Goal: Task Accomplishment & Management: Use online tool/utility

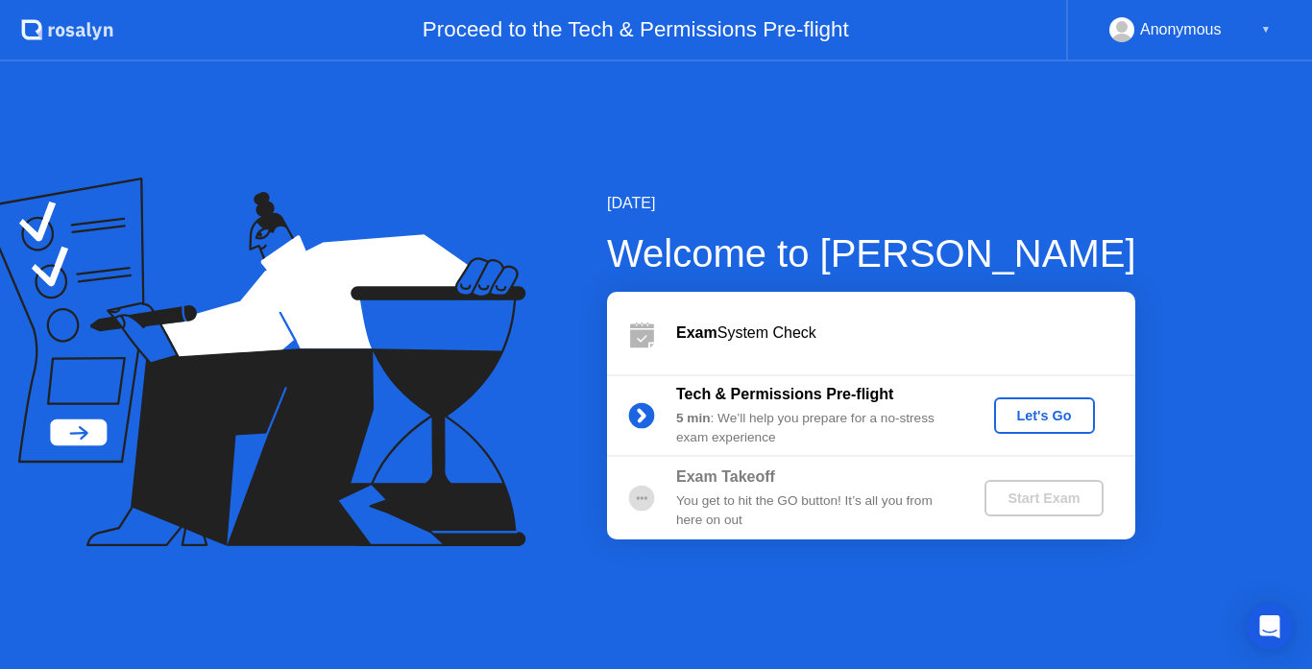
click at [1011, 414] on div "Let's Go" at bounding box center [1044, 415] width 85 height 15
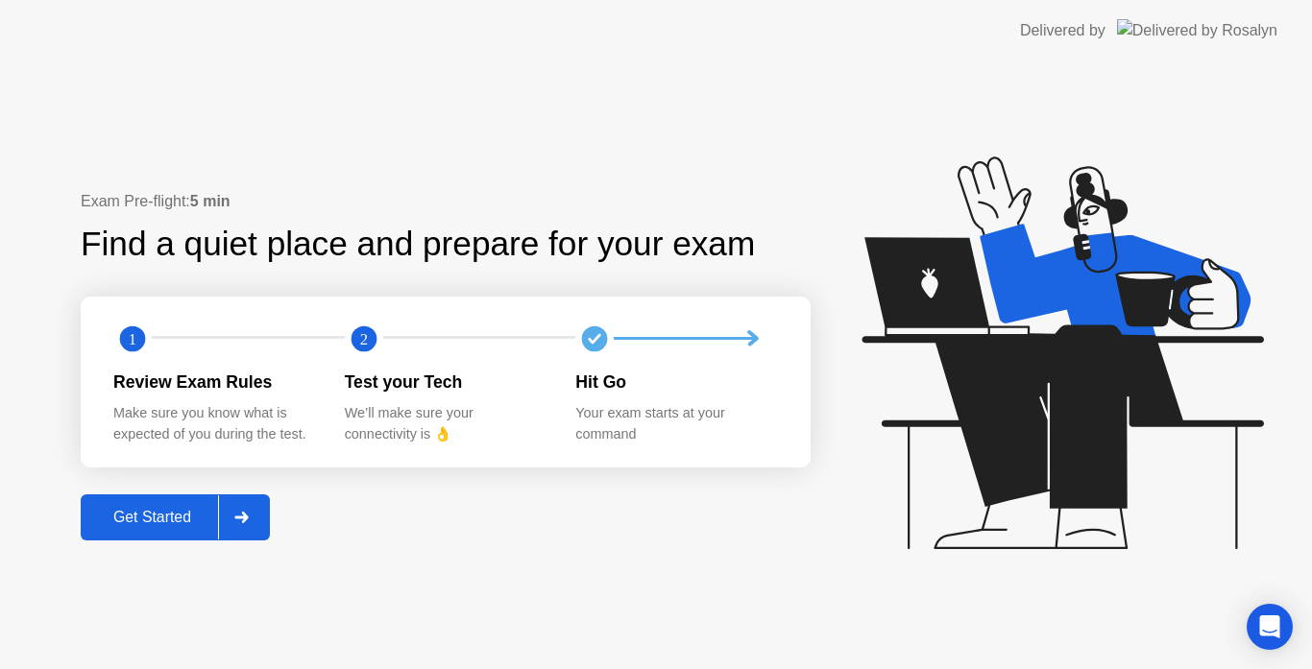
click at [175, 512] on div "Get Started" at bounding box center [152, 517] width 132 height 17
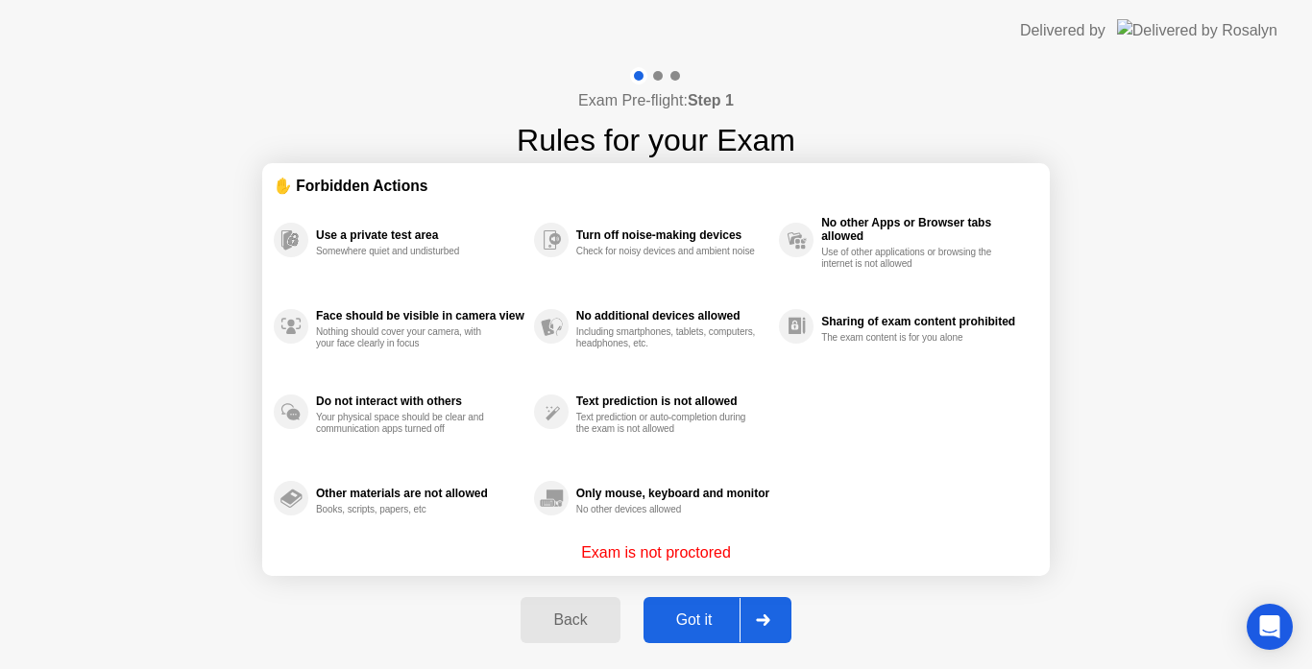
click at [761, 620] on icon at bounding box center [762, 621] width 13 height 12
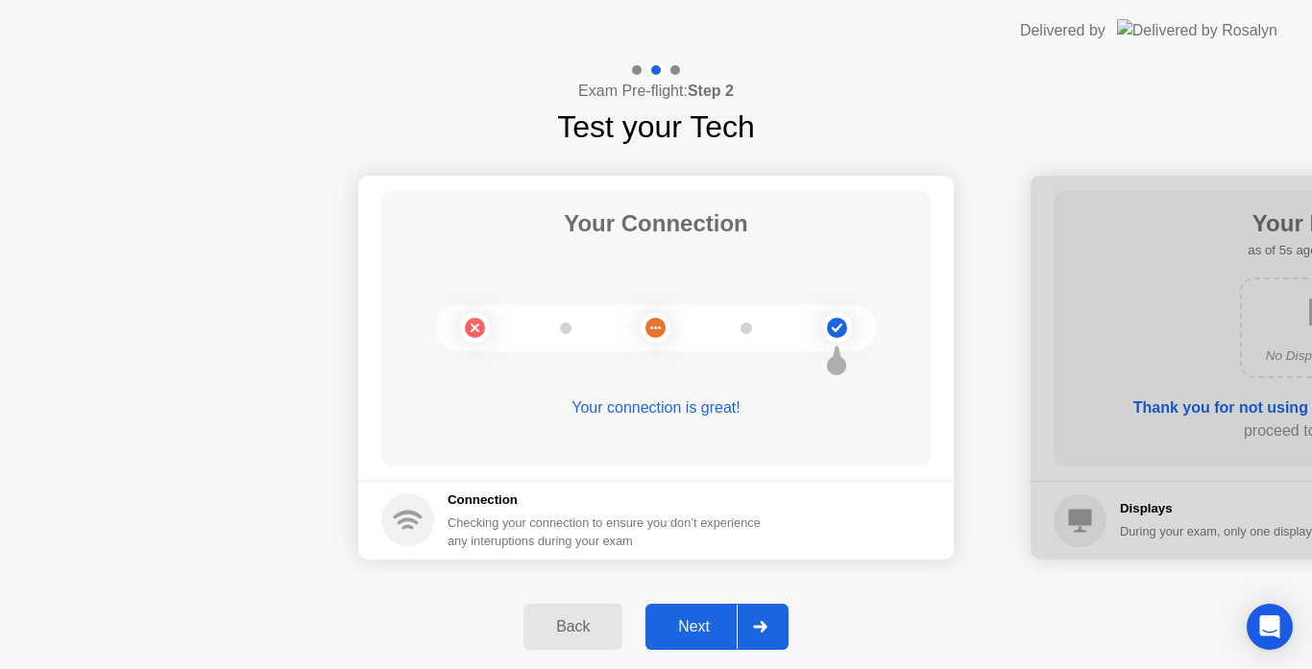
click at [712, 614] on button "Next" at bounding box center [716, 627] width 143 height 46
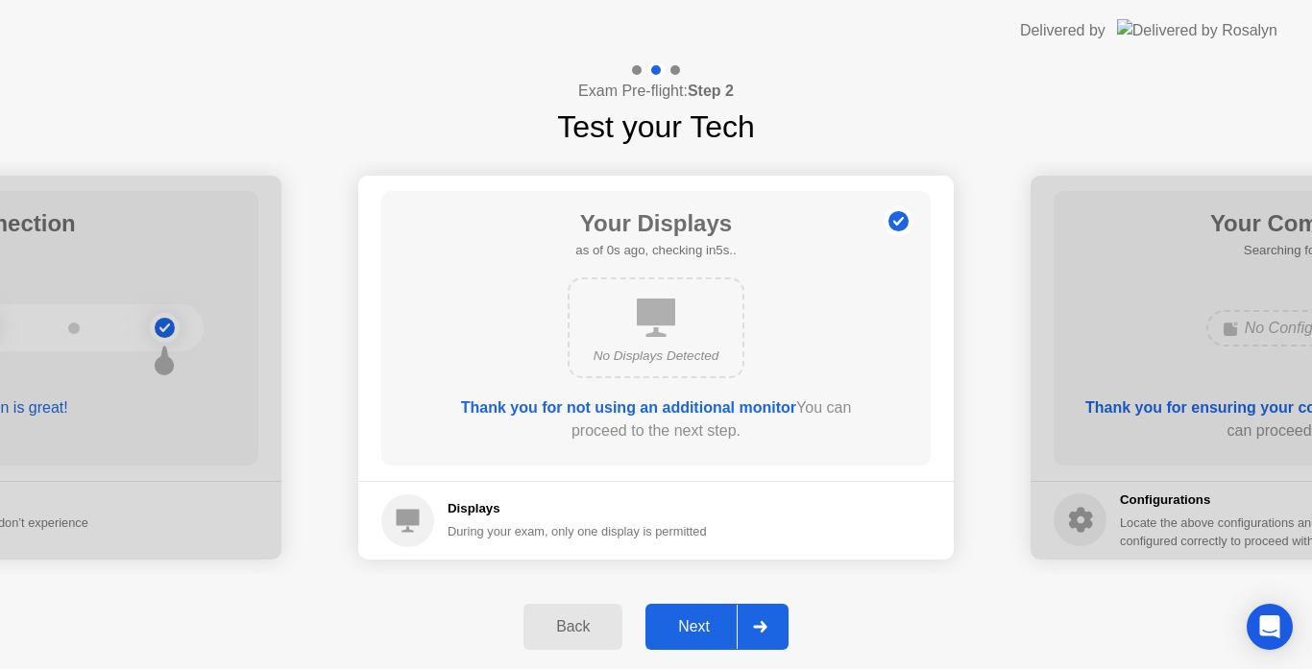
click at [685, 624] on div "Next" at bounding box center [693, 627] width 85 height 17
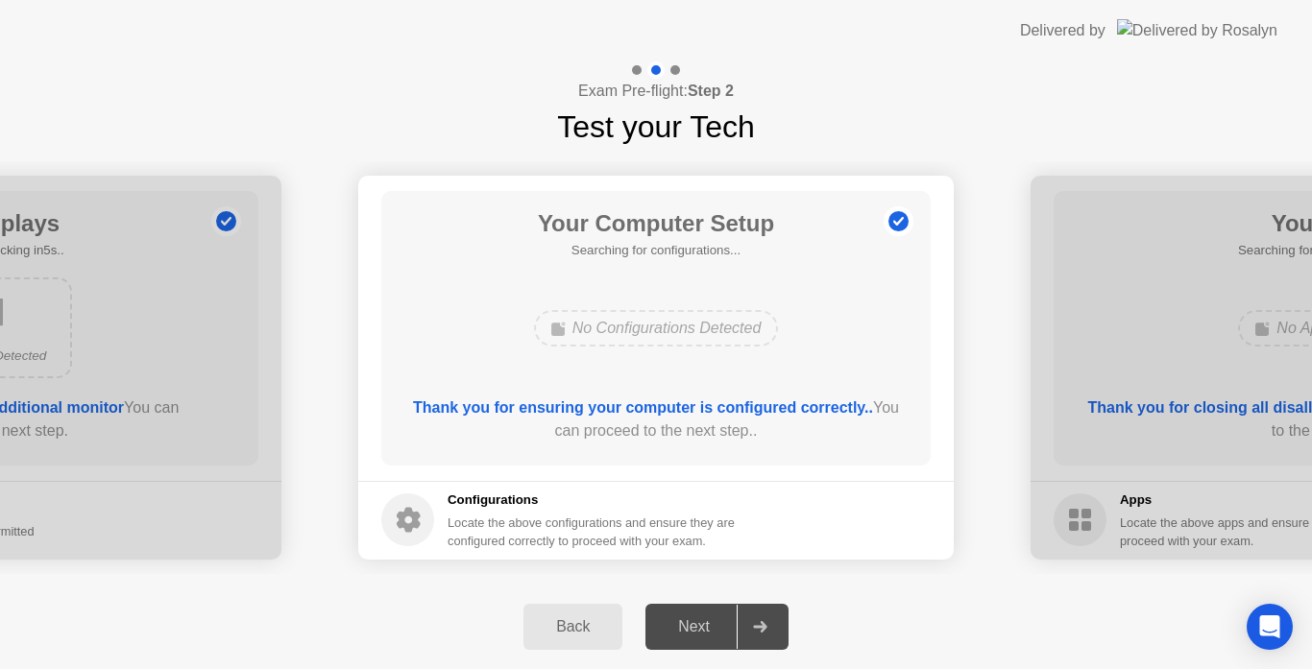
click at [747, 260] on div "Your Computer Setup Searching for configurations... No Configurations Detected …" at bounding box center [655, 328] width 549 height 275
click at [700, 627] on div "Next" at bounding box center [693, 627] width 85 height 17
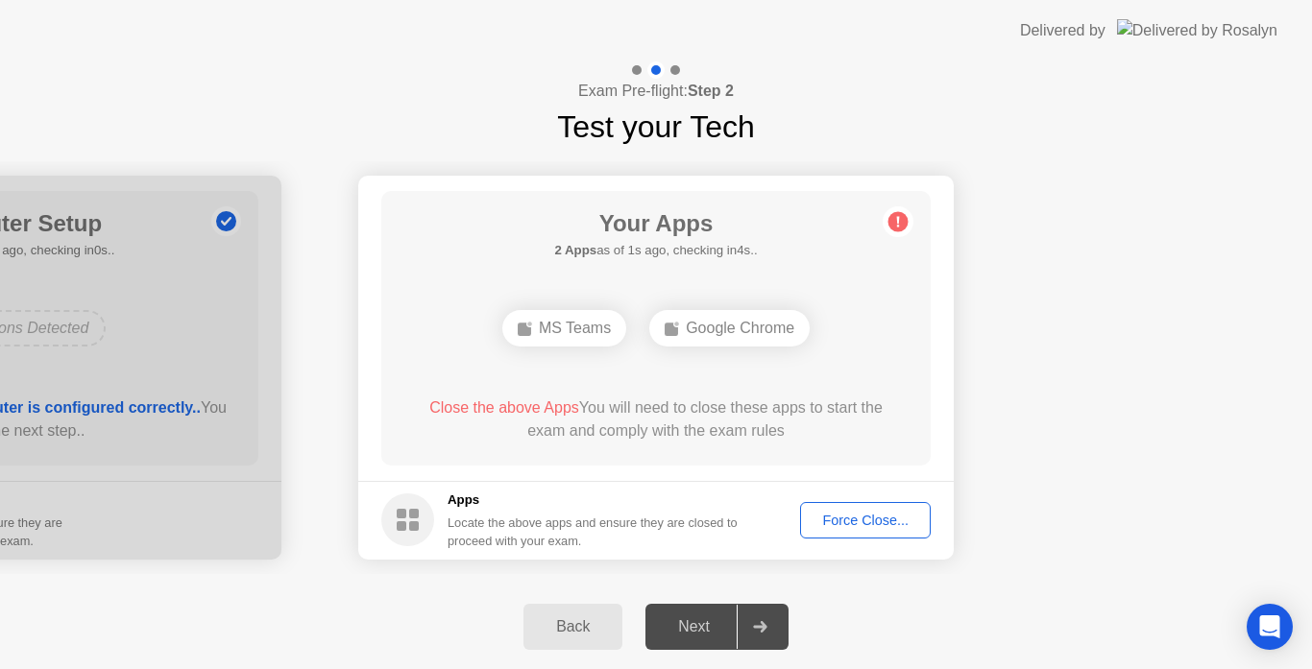
click at [848, 521] on div "Force Close..." at bounding box center [865, 520] width 117 height 15
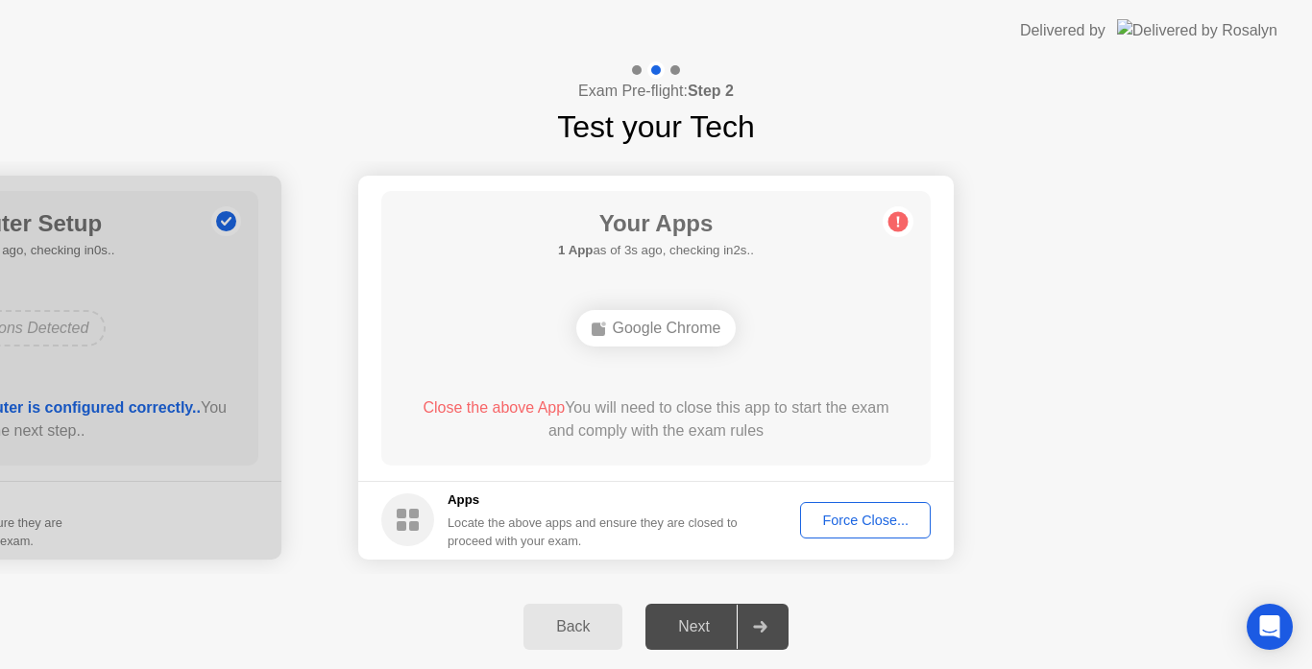
click at [851, 528] on div "Force Close..." at bounding box center [865, 520] width 117 height 15
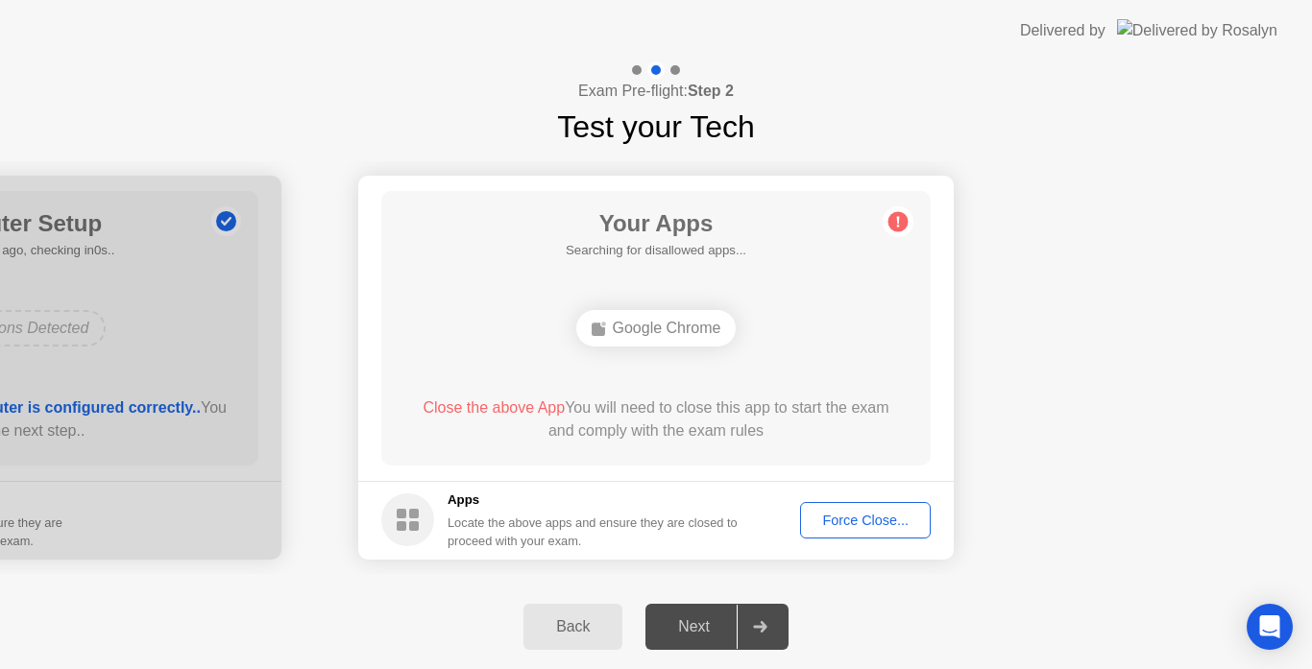
click at [839, 518] on div "Force Close..." at bounding box center [865, 520] width 117 height 15
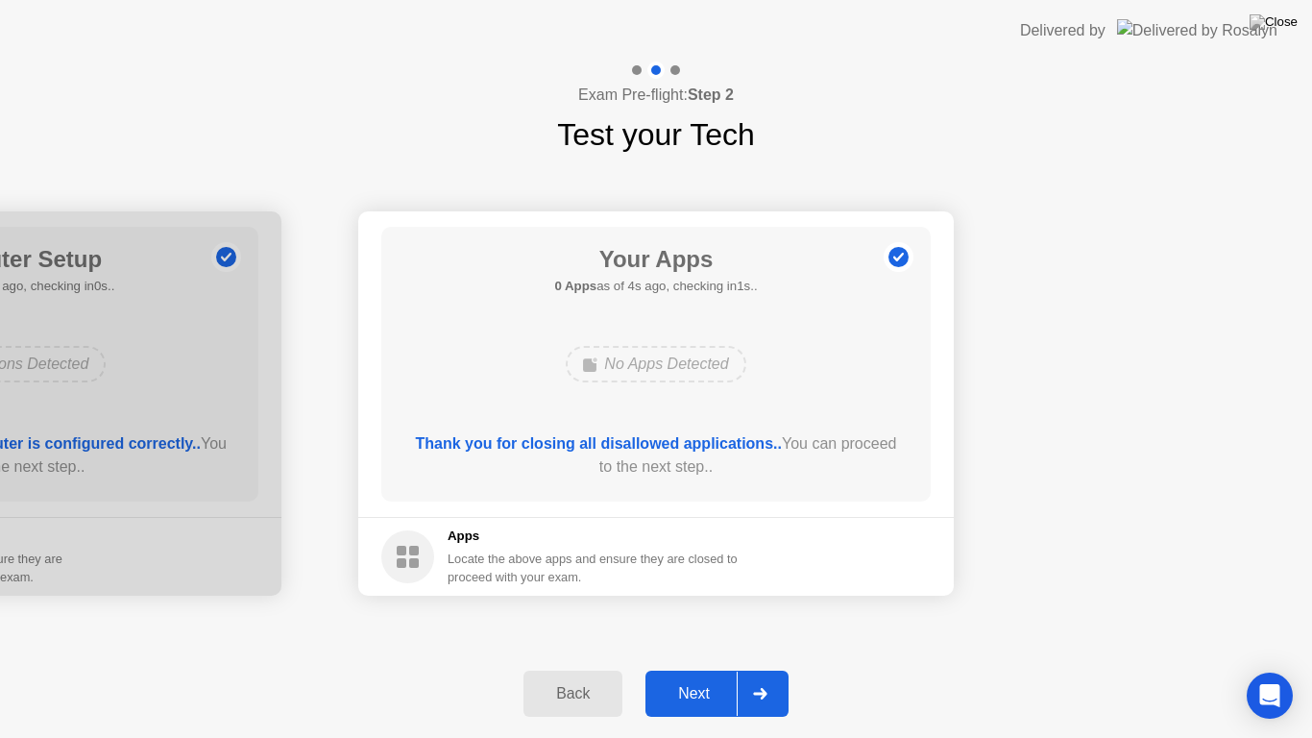
click at [693, 668] on div "Next" at bounding box center [693, 693] width 85 height 17
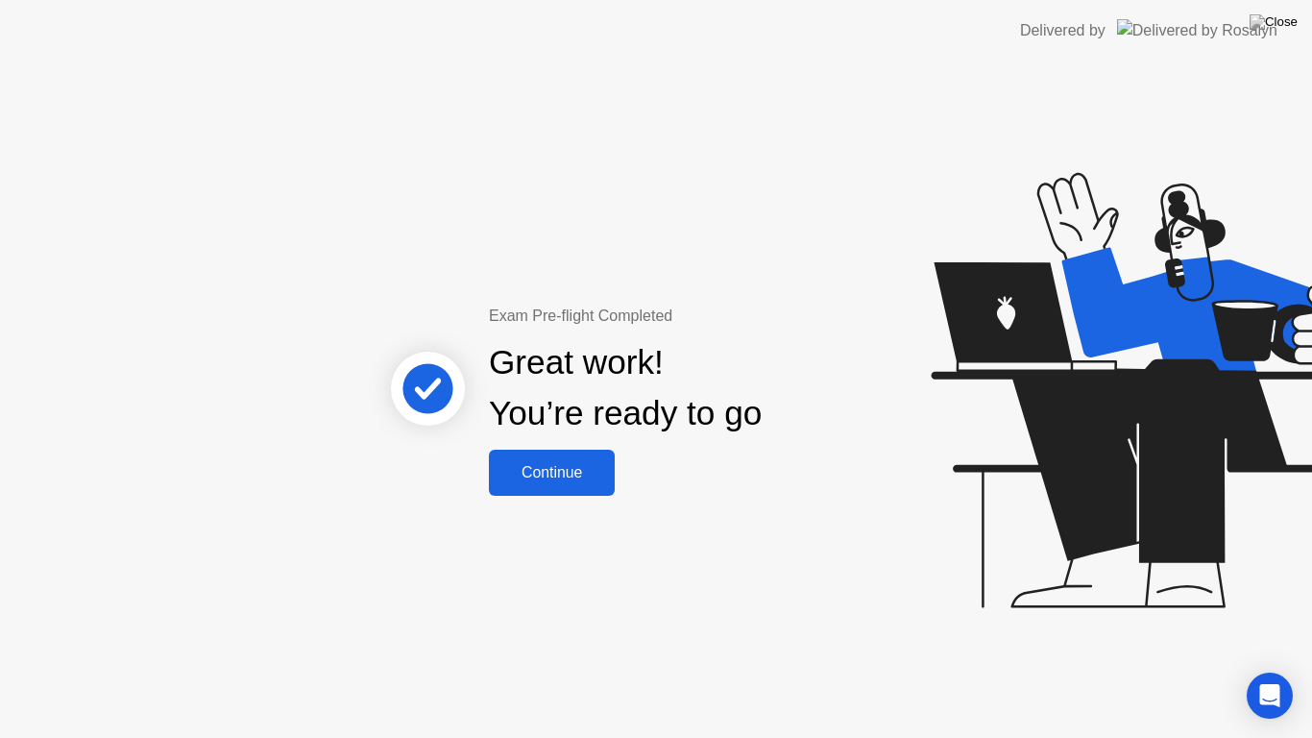
click at [556, 467] on div "Continue" at bounding box center [552, 472] width 114 height 17
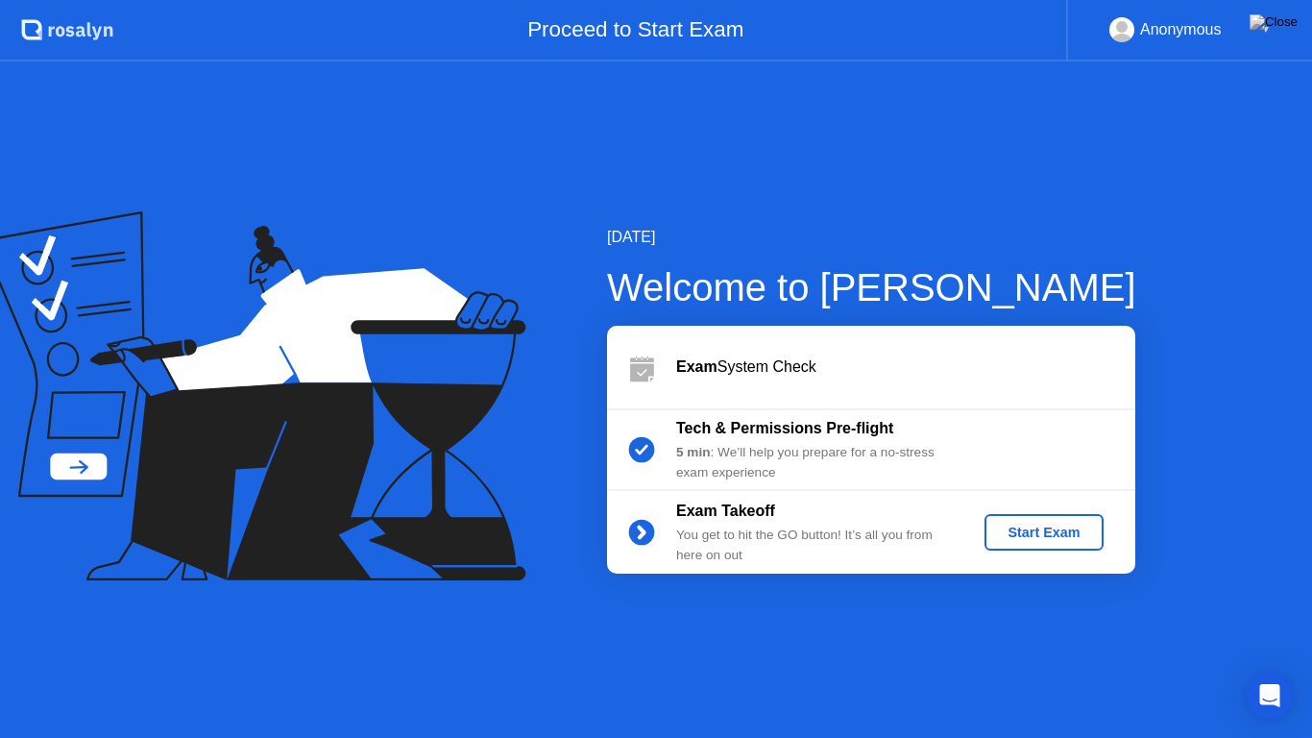
click at [1028, 529] on div "Start Exam" at bounding box center [1043, 531] width 103 height 15
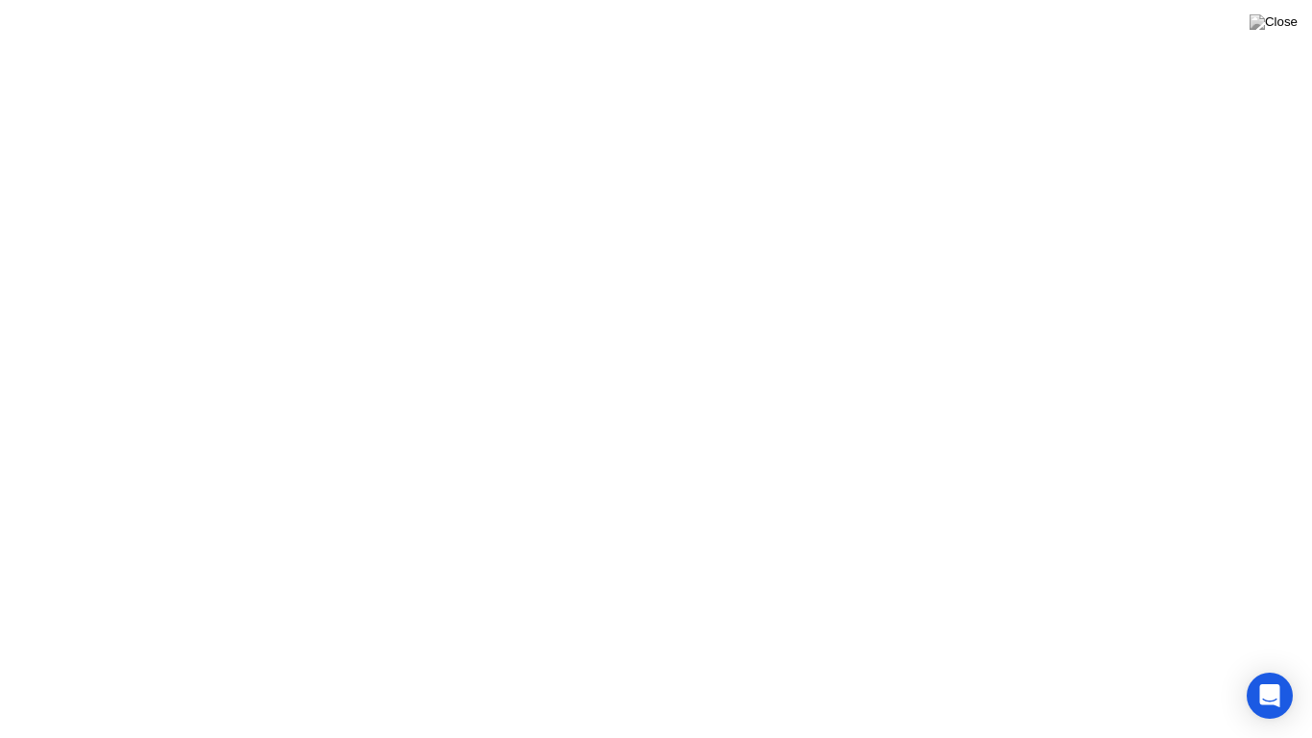
click button "Exam Rules"
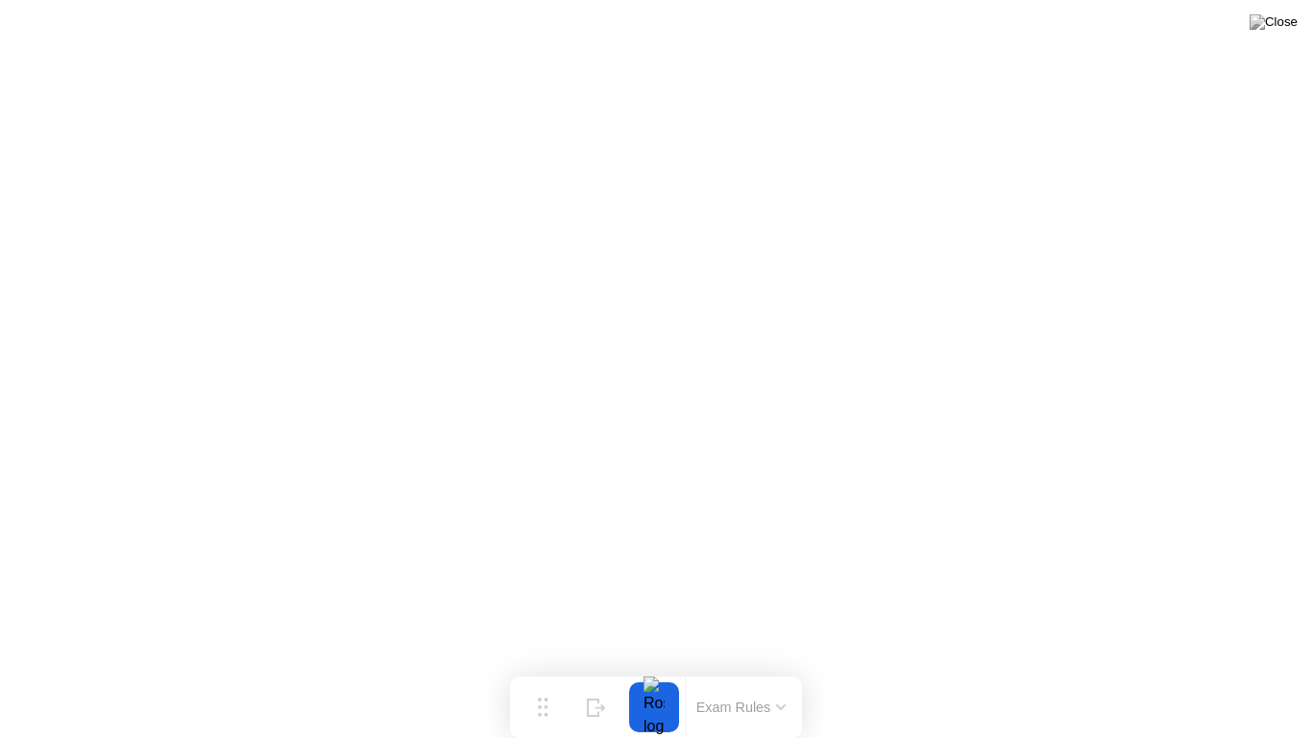
click at [648, 668] on div at bounding box center [654, 707] width 40 height 50
drag, startPoint x: 648, startPoint y: 719, endPoint x: 722, endPoint y: 688, distance: 80.5
click at [650, 668] on div at bounding box center [654, 707] width 40 height 50
click at [757, 668] on div "Exam Rules" at bounding box center [740, 706] width 111 height 61
click at [748, 668] on button "Exam Rules" at bounding box center [742, 706] width 102 height 17
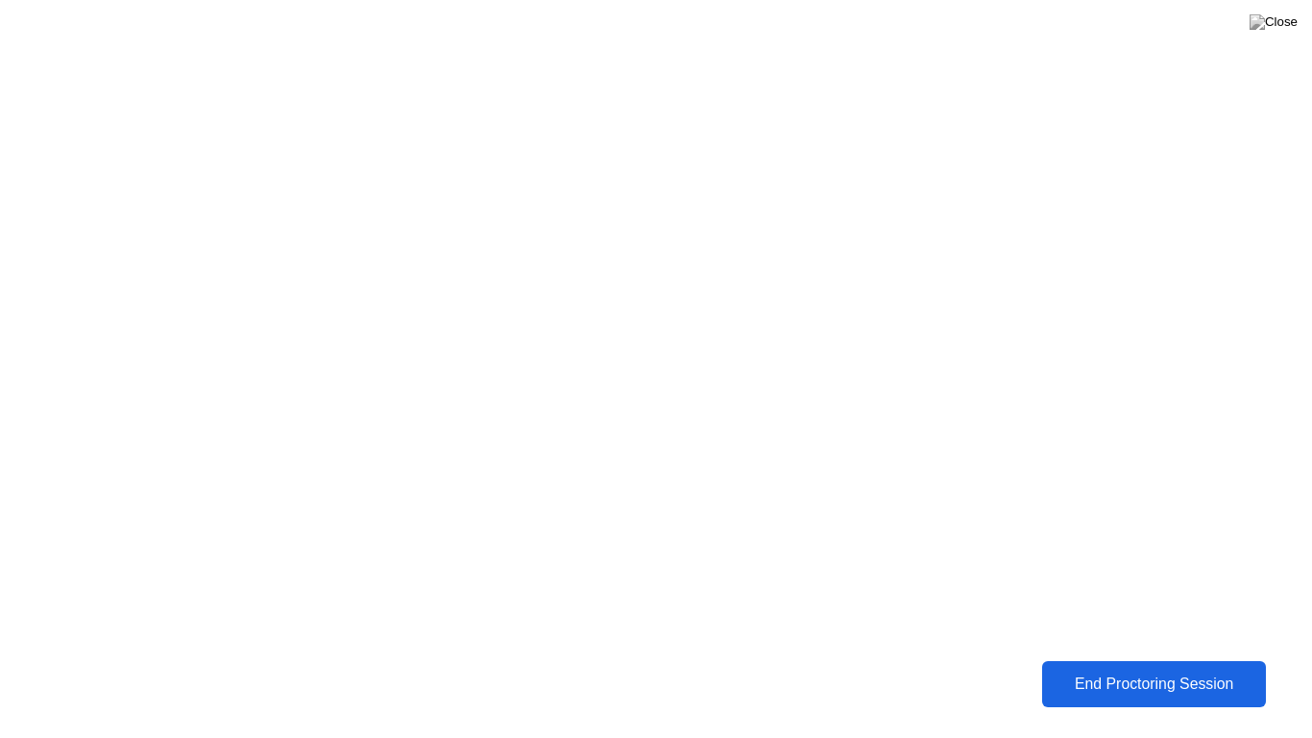
click at [1068, 668] on div "End Proctoring Session" at bounding box center [1153, 683] width 213 height 17
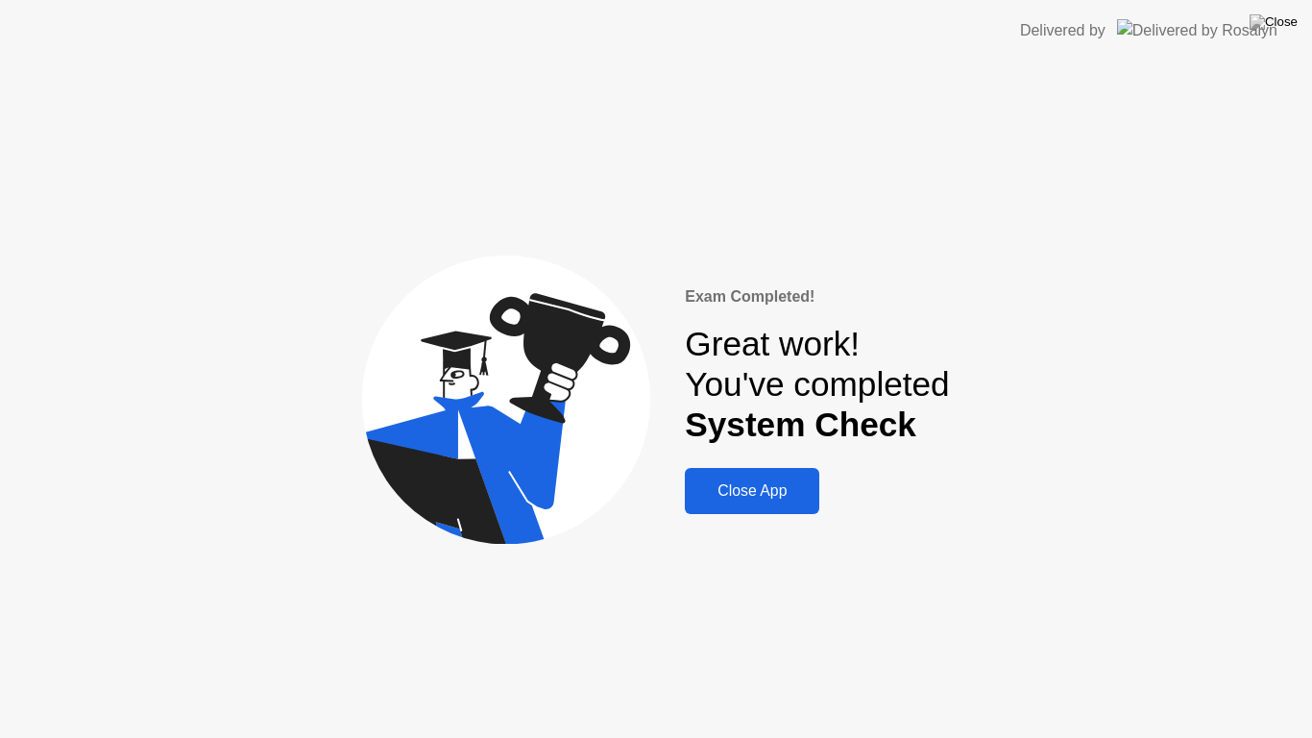
click at [759, 491] on div "Close App" at bounding box center [752, 490] width 123 height 17
